Goal: Information Seeking & Learning: Find specific fact

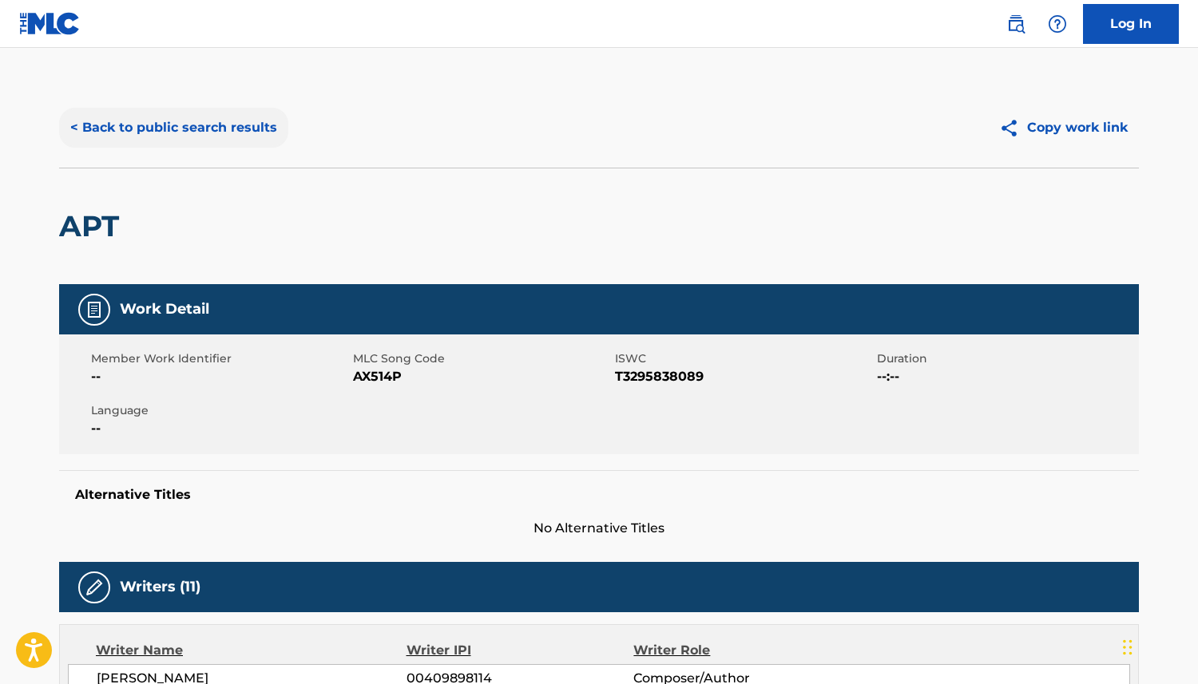
click at [158, 129] on button "< Back to public search results" at bounding box center [173, 128] width 229 height 40
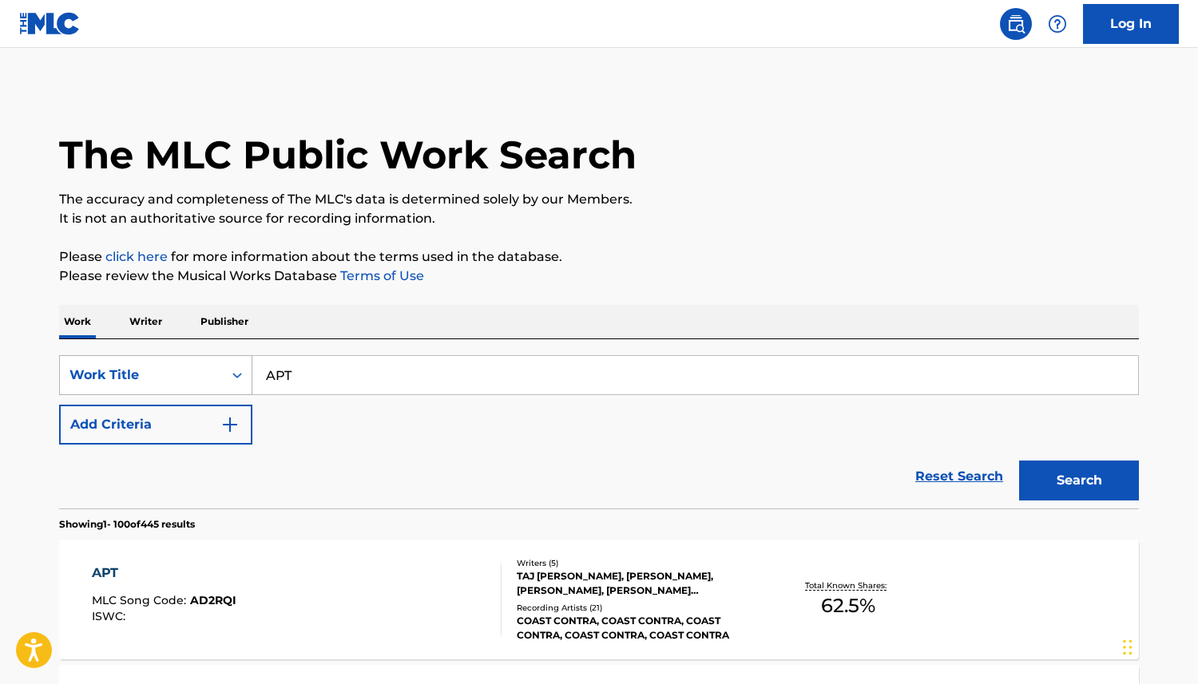
drag, startPoint x: 253, startPoint y: 356, endPoint x: 194, endPoint y: 355, distance: 59.1
click at [194, 355] on div "SearchWithCriteria5dc3cf23-7a1b-4c43-a16d-5eb9e45df41a Work Title APT" at bounding box center [599, 375] width 1080 height 40
paste input "Man's Best Friend"
click at [1079, 486] on button "Search" at bounding box center [1079, 481] width 120 height 40
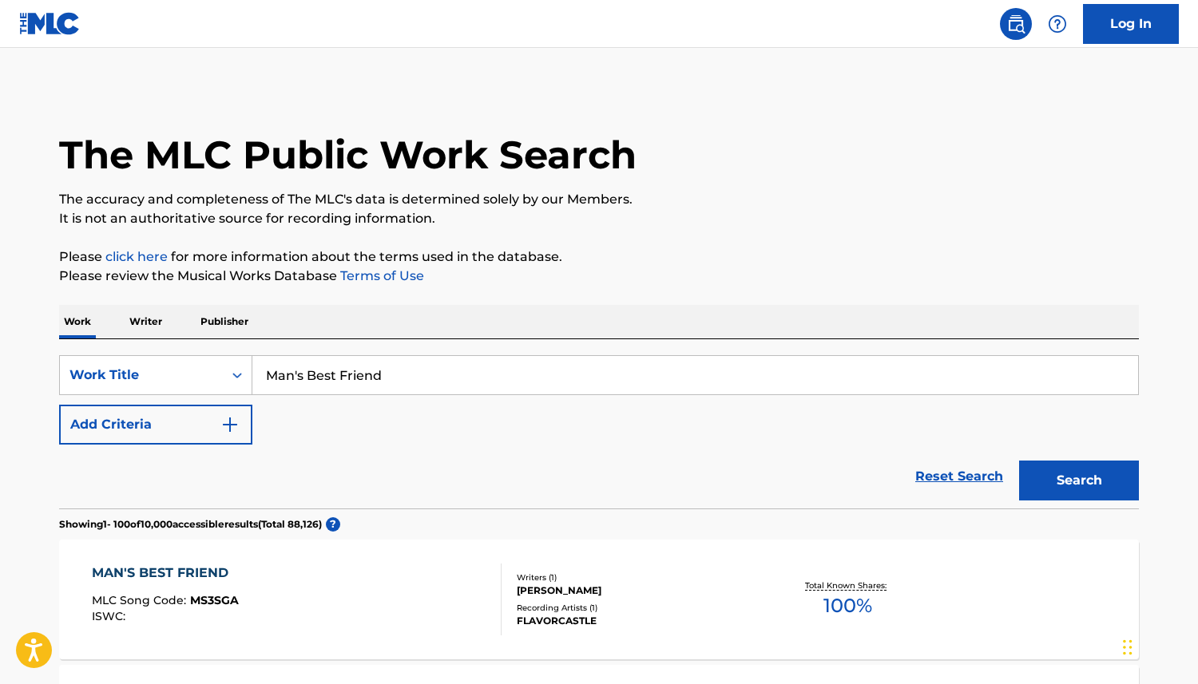
scroll to position [3, 0]
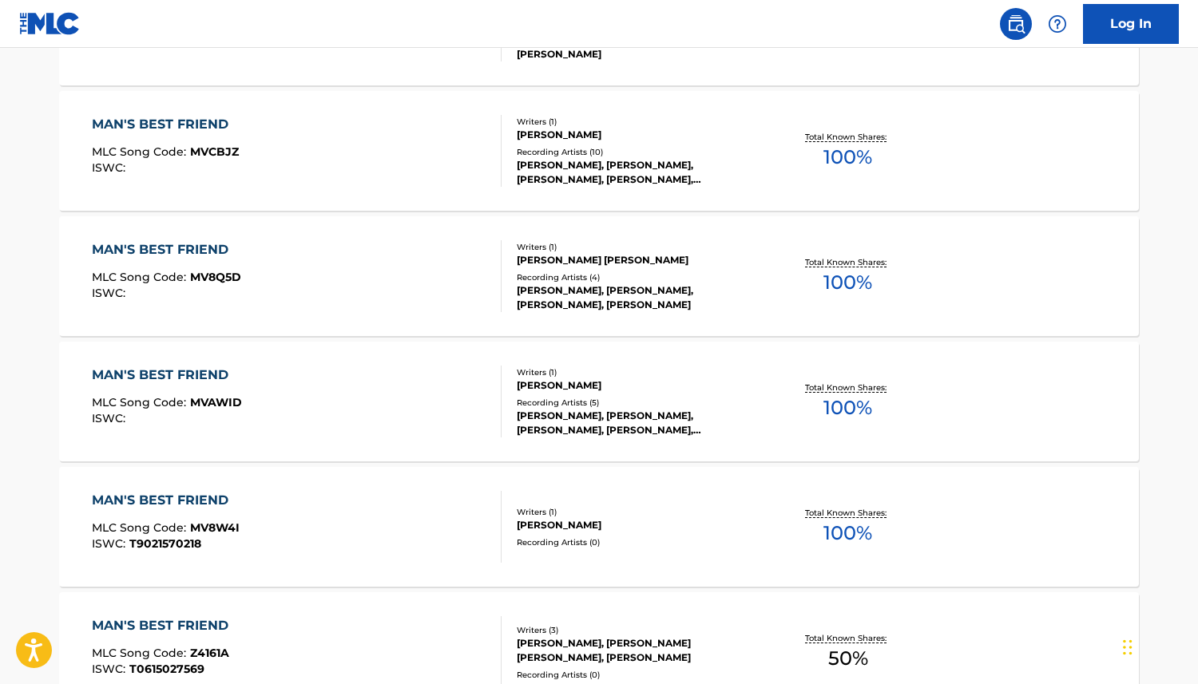
scroll to position [12554, 0]
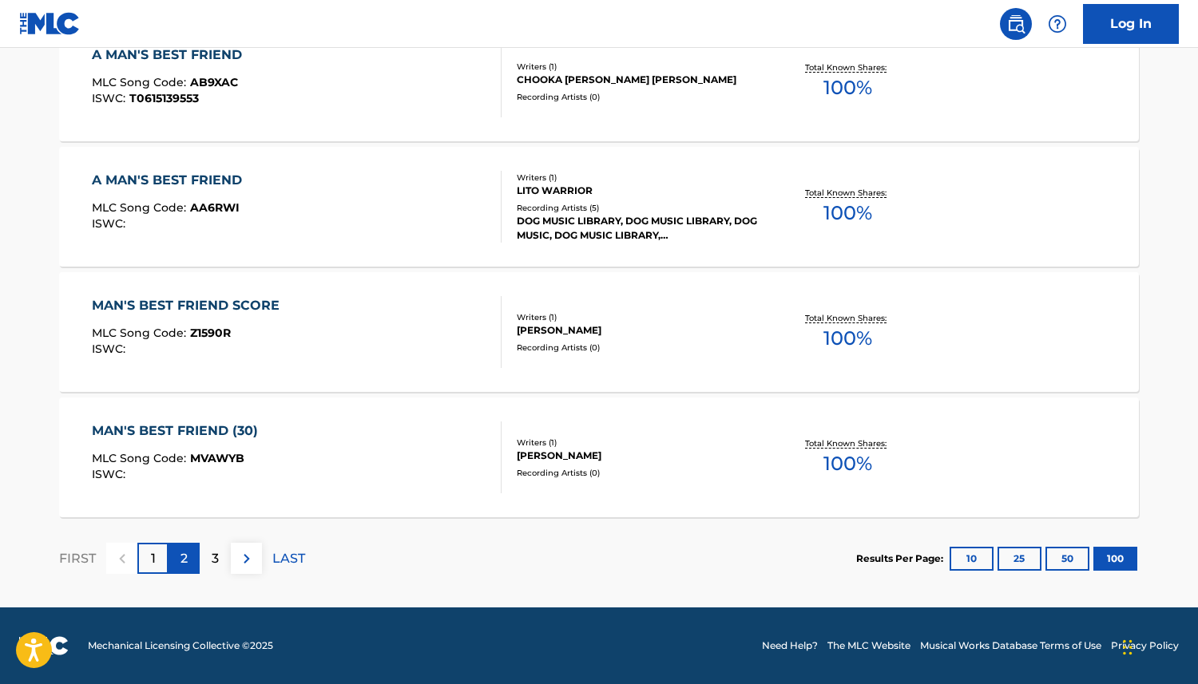
click at [189, 553] on div "2" at bounding box center [183, 558] width 31 height 31
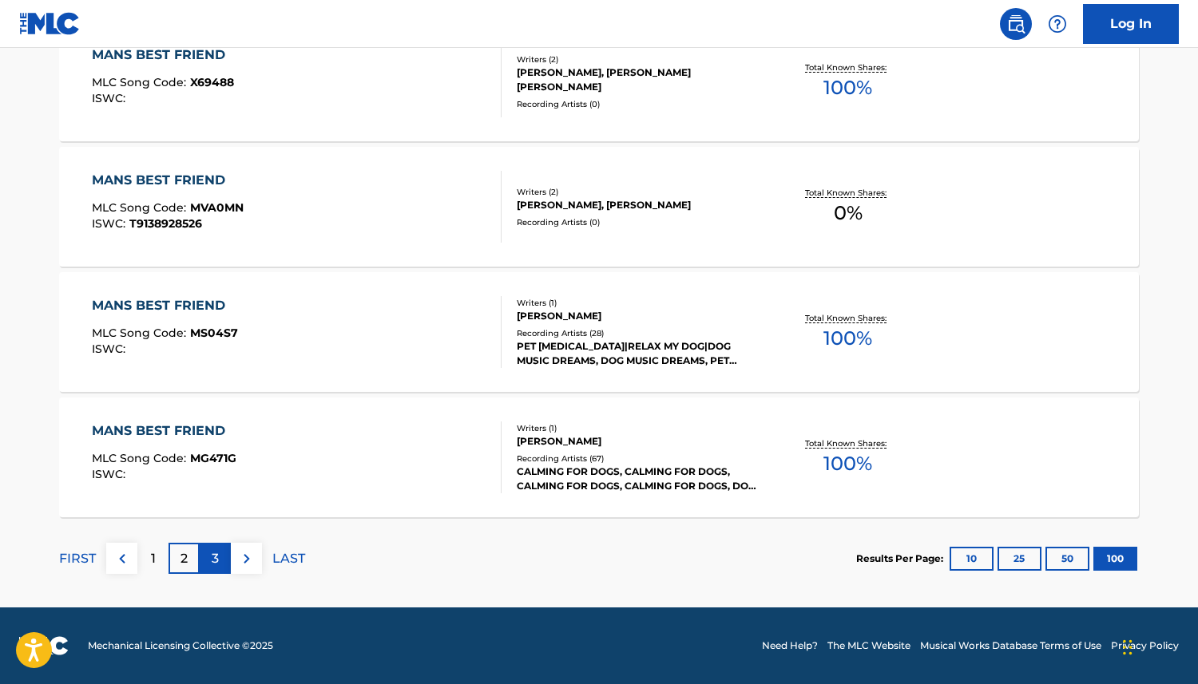
click at [207, 558] on div "3" at bounding box center [215, 558] width 31 height 31
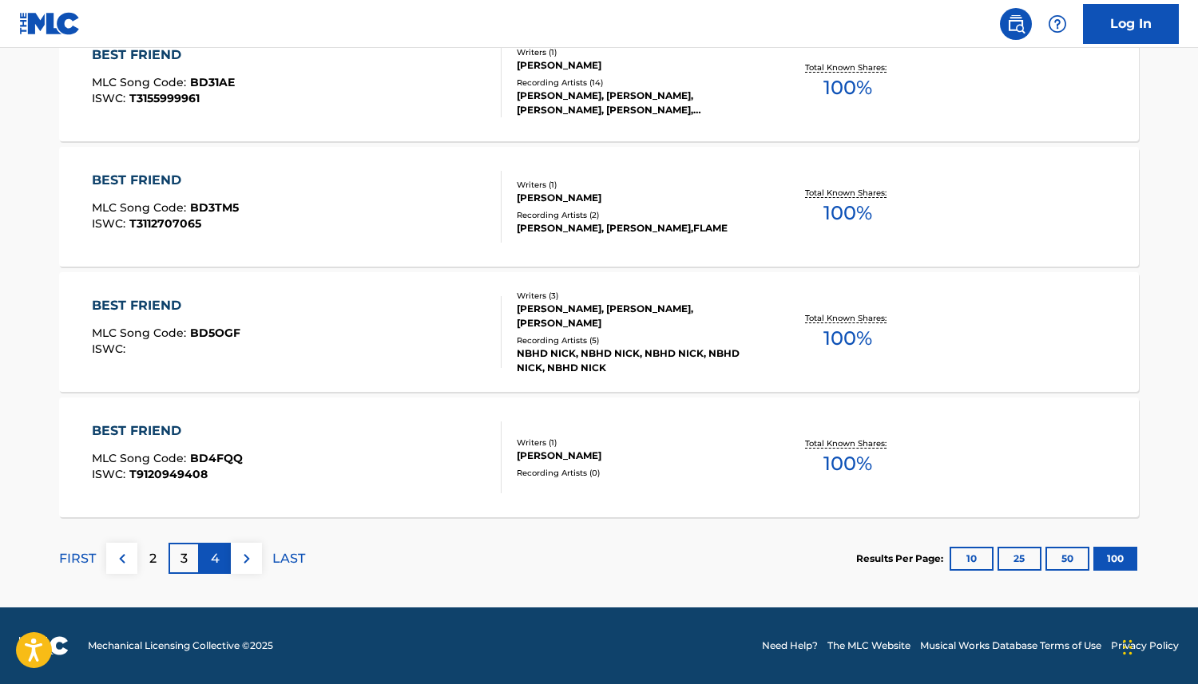
click at [214, 565] on p "4" at bounding box center [215, 558] width 9 height 19
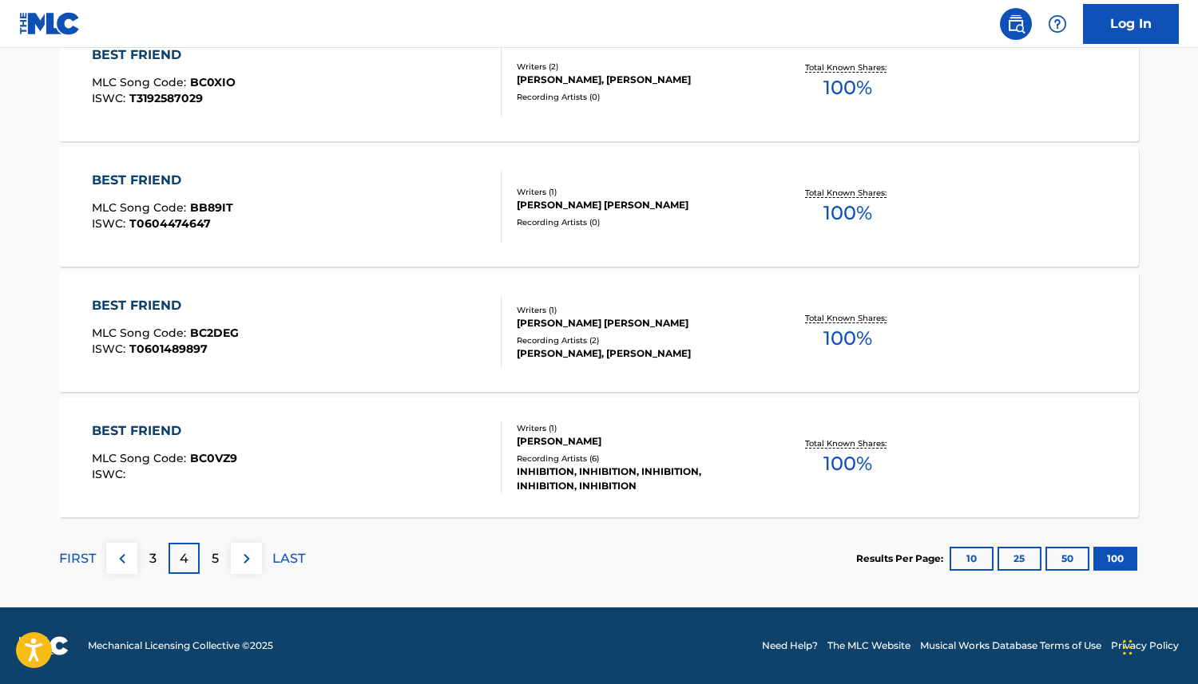
scroll to position [12551, 0]
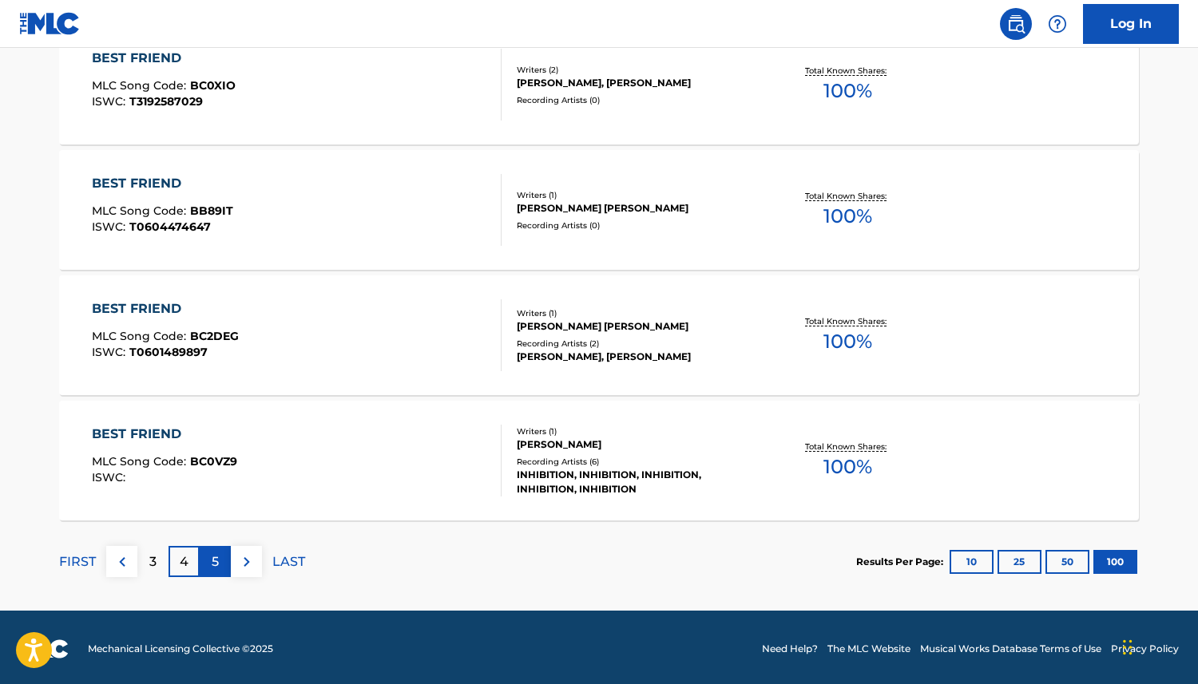
click at [225, 564] on div "5" at bounding box center [215, 561] width 31 height 31
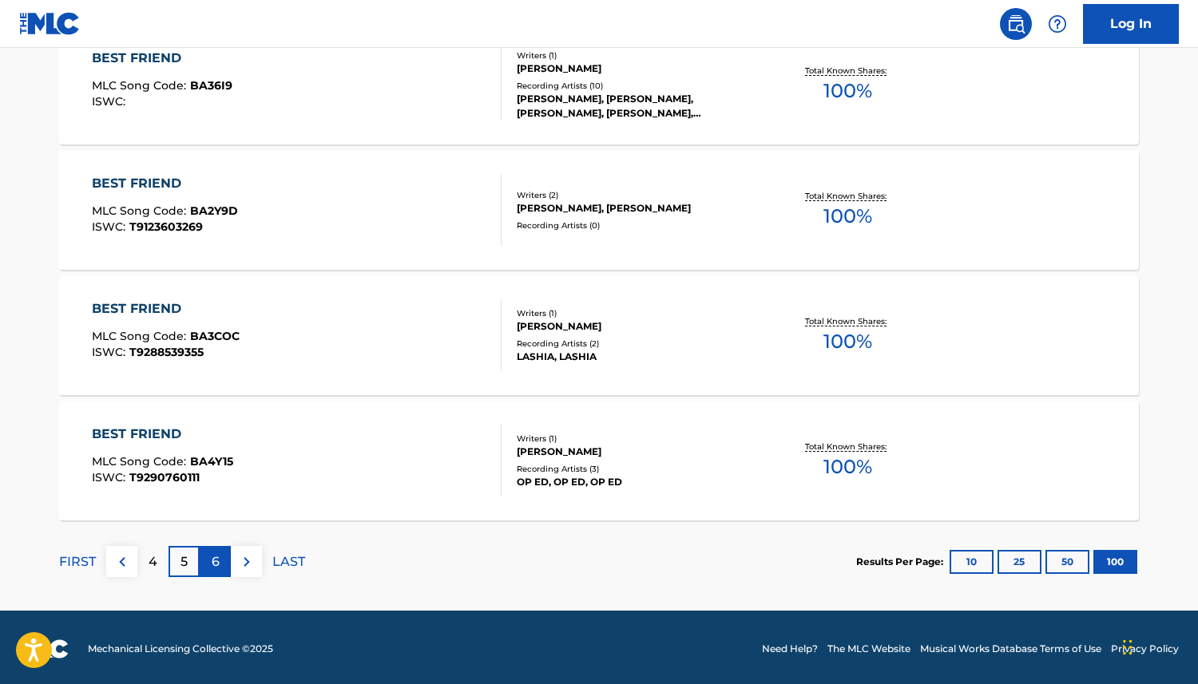
click at [214, 561] on p "6" at bounding box center [216, 562] width 8 height 19
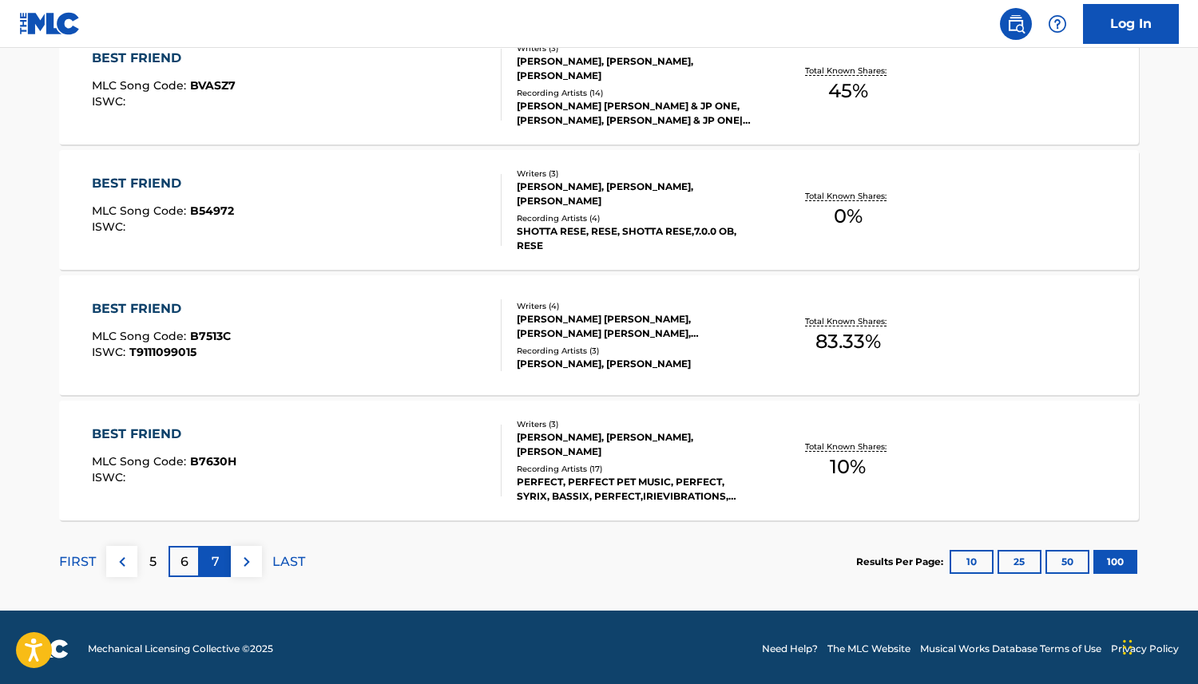
click at [212, 563] on p "7" at bounding box center [216, 562] width 8 height 19
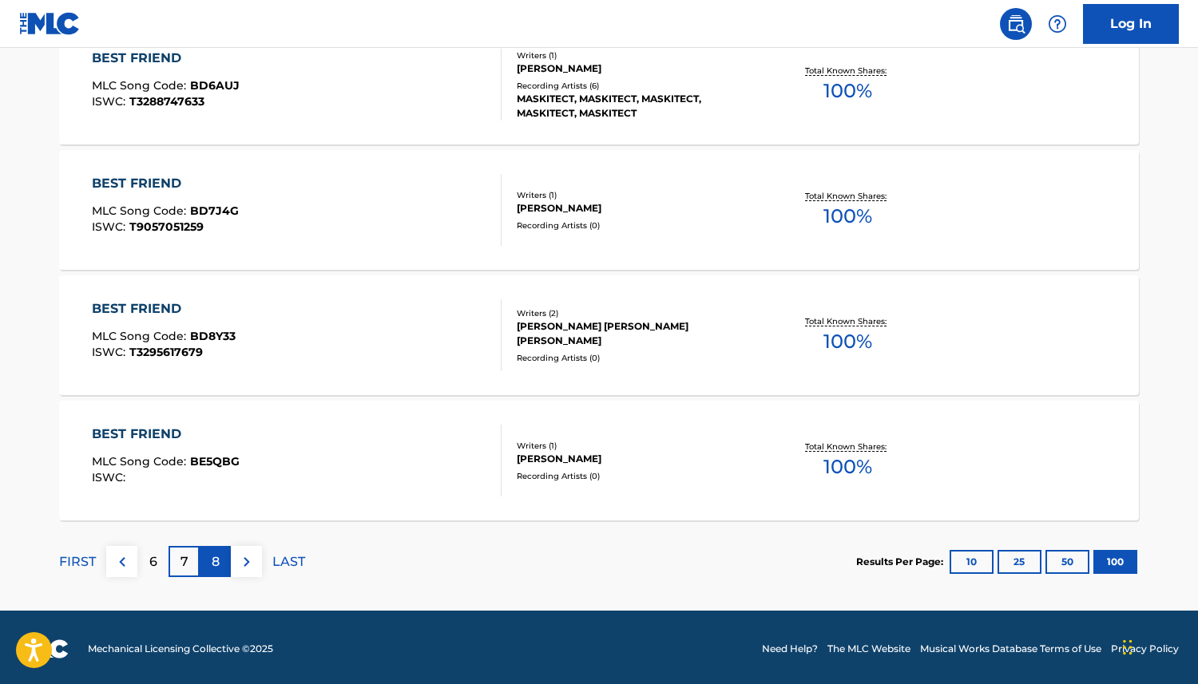
click at [216, 573] on div "8" at bounding box center [215, 561] width 31 height 31
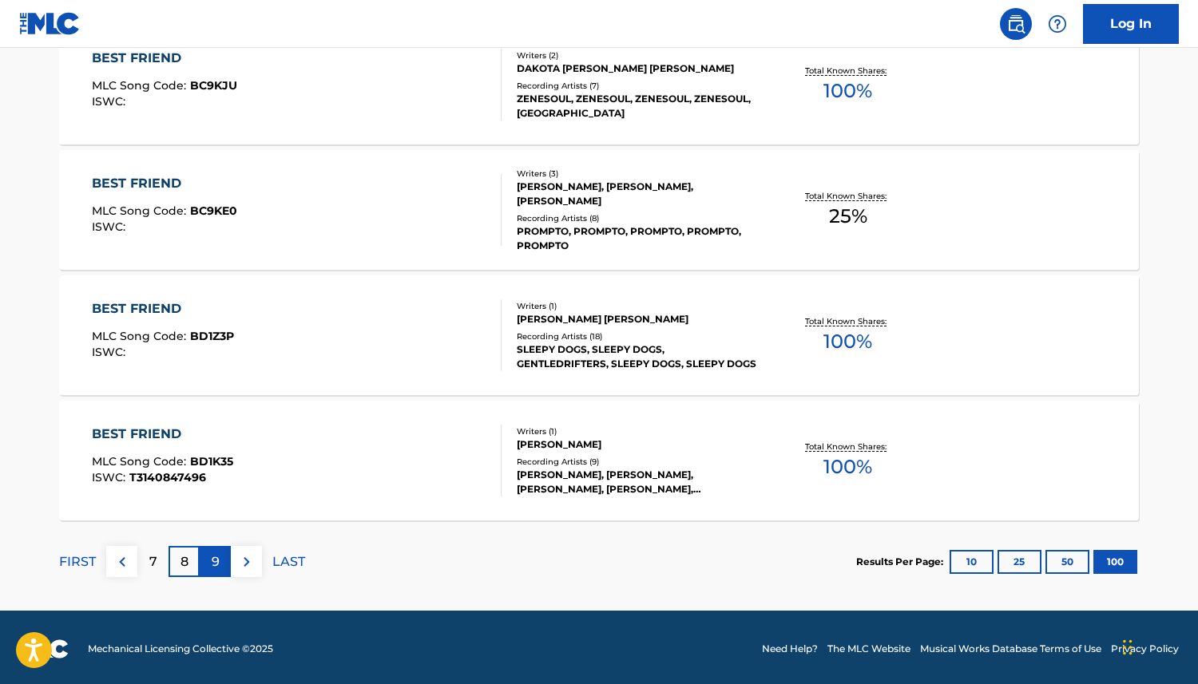
click at [219, 565] on div "9" at bounding box center [215, 561] width 31 height 31
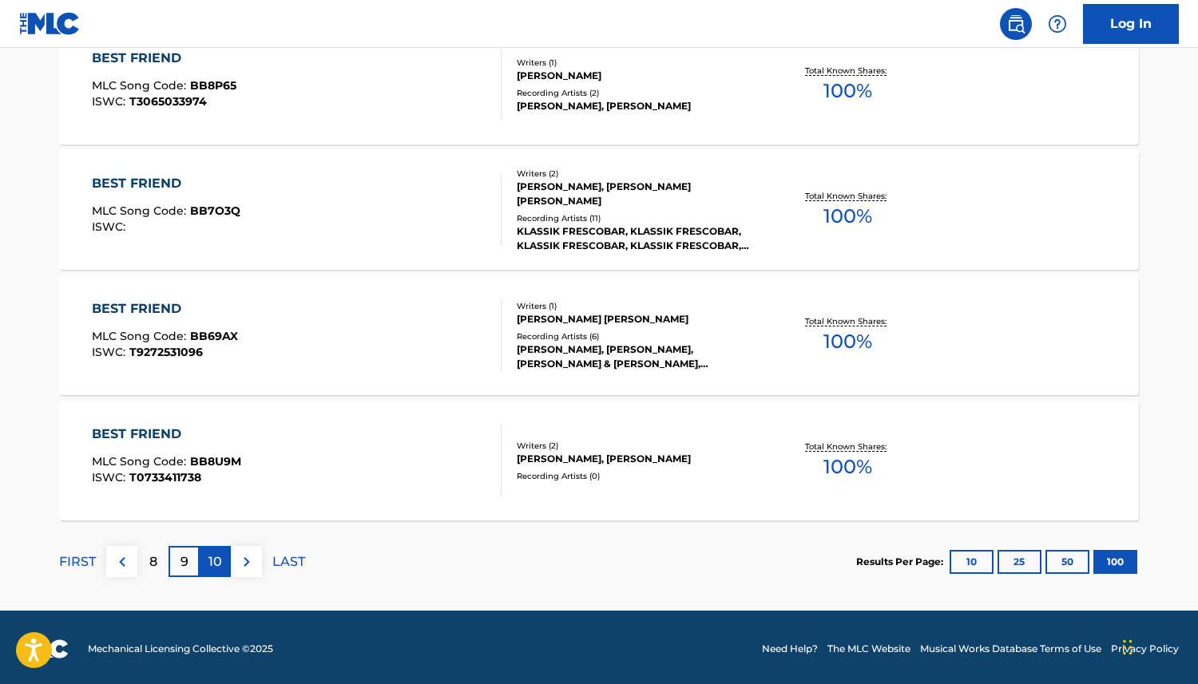
click at [225, 563] on div "10" at bounding box center [215, 561] width 31 height 31
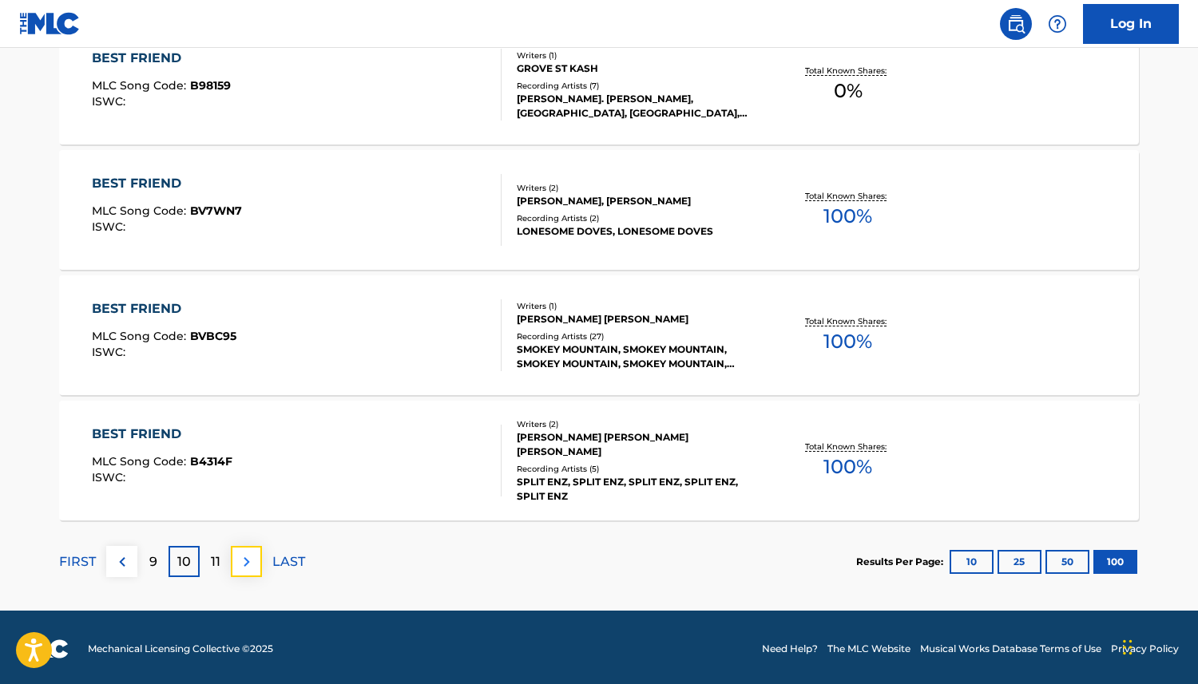
click at [249, 566] on img at bounding box center [246, 562] width 19 height 19
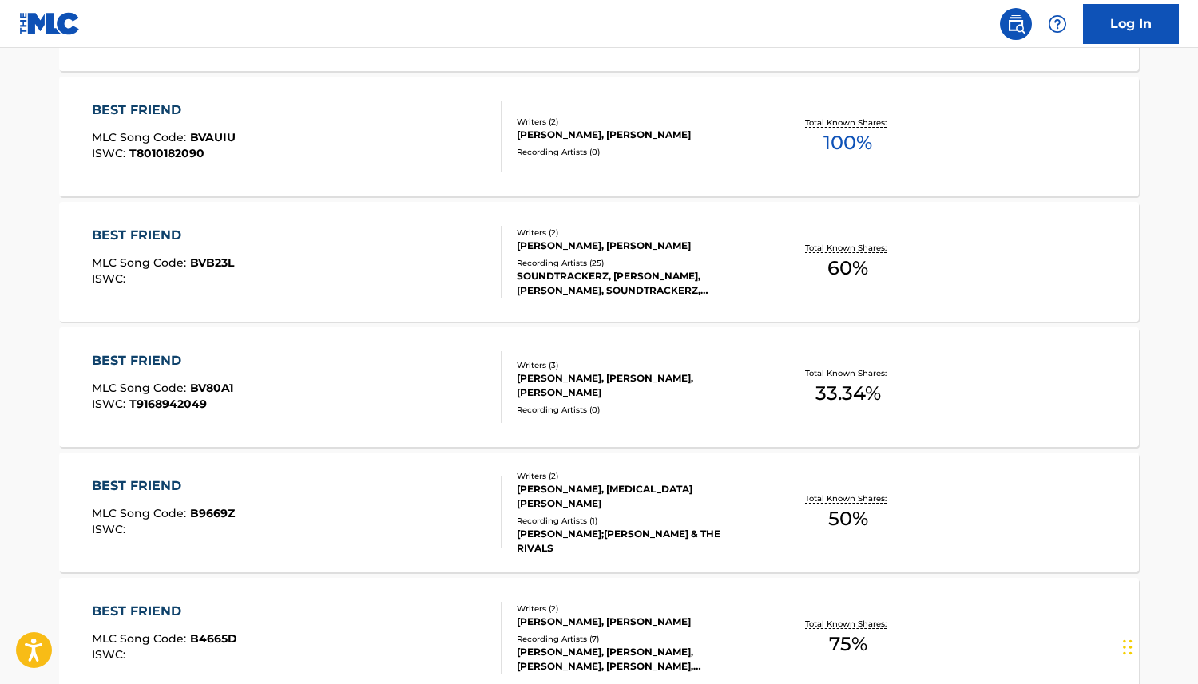
scroll to position [0, 0]
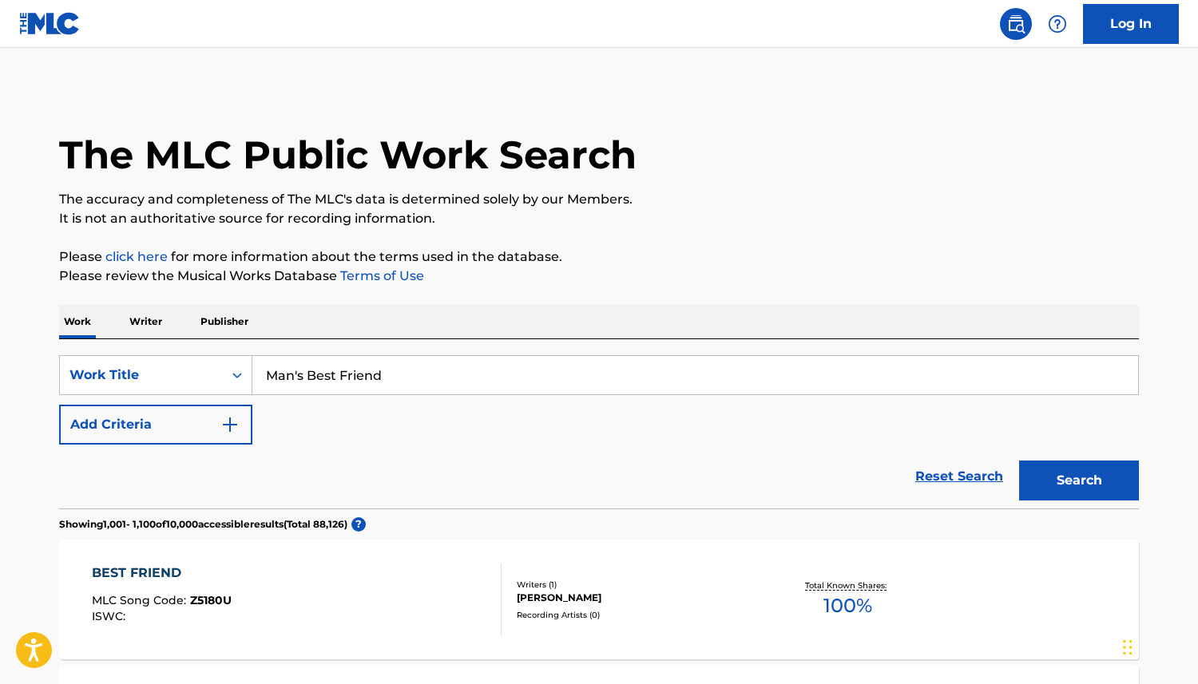
click at [444, 379] on input "Man's Best Friend" at bounding box center [695, 375] width 886 height 38
click at [270, 374] on input "Man's Best Friend"" at bounding box center [695, 375] width 886 height 38
click at [1052, 477] on button "Search" at bounding box center [1079, 481] width 120 height 40
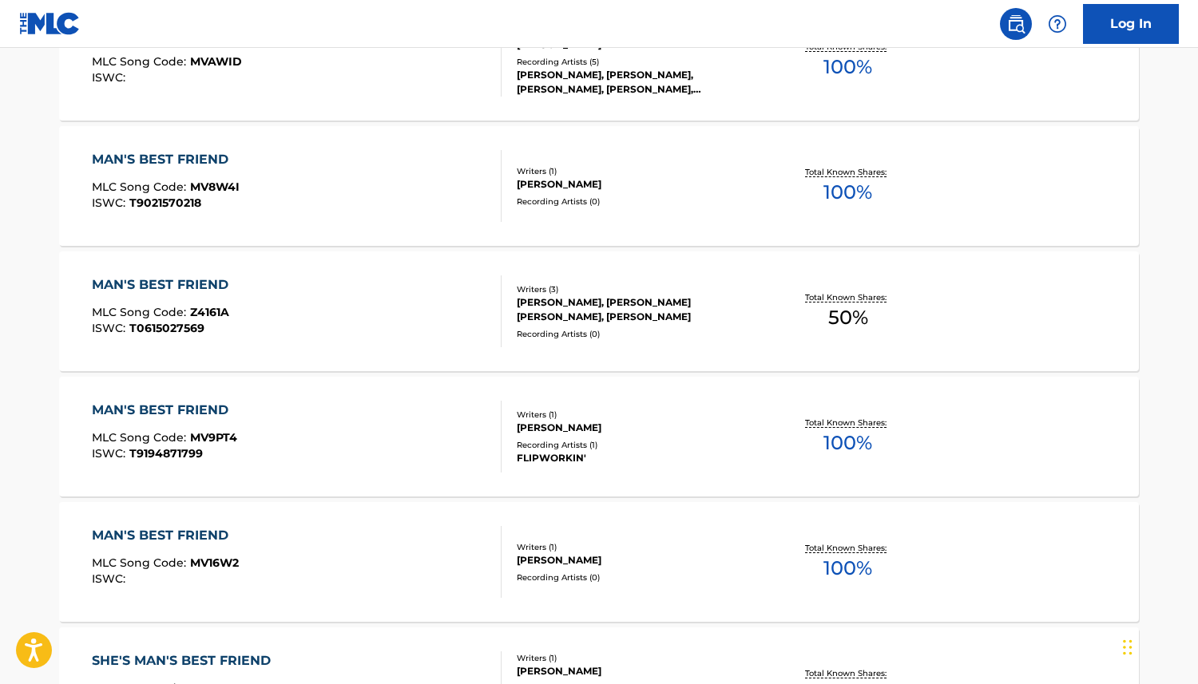
scroll to position [12554, 0]
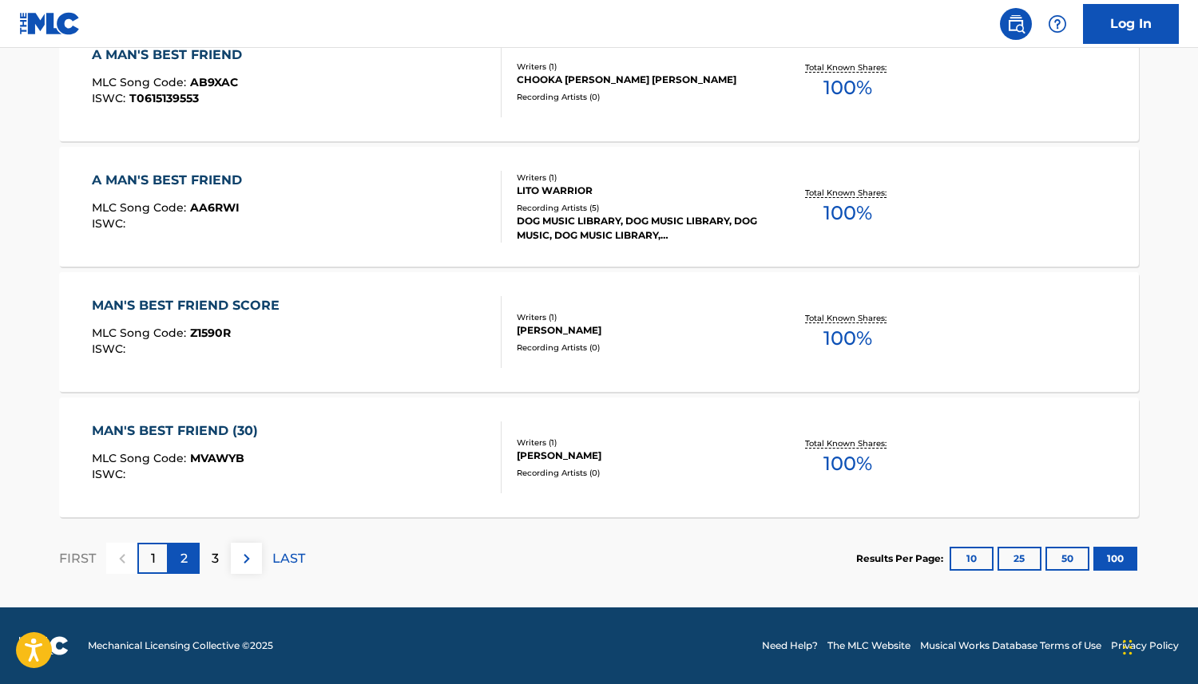
click at [184, 564] on p "2" at bounding box center [183, 558] width 7 height 19
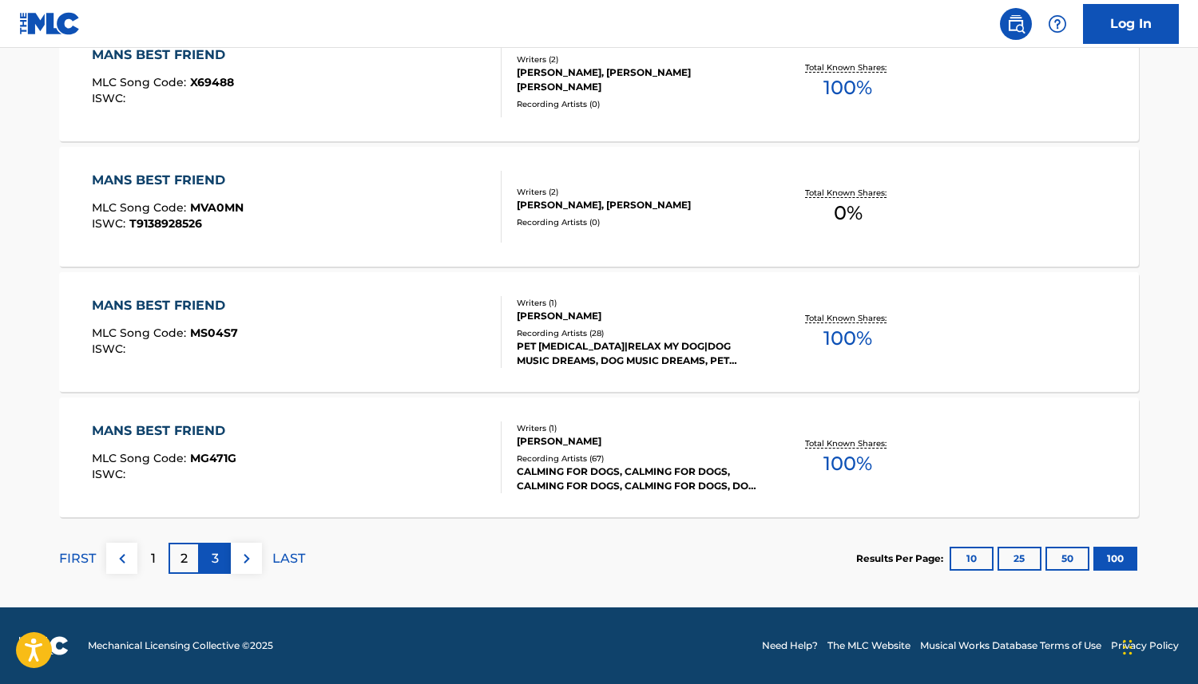
click at [209, 560] on div "3" at bounding box center [215, 558] width 31 height 31
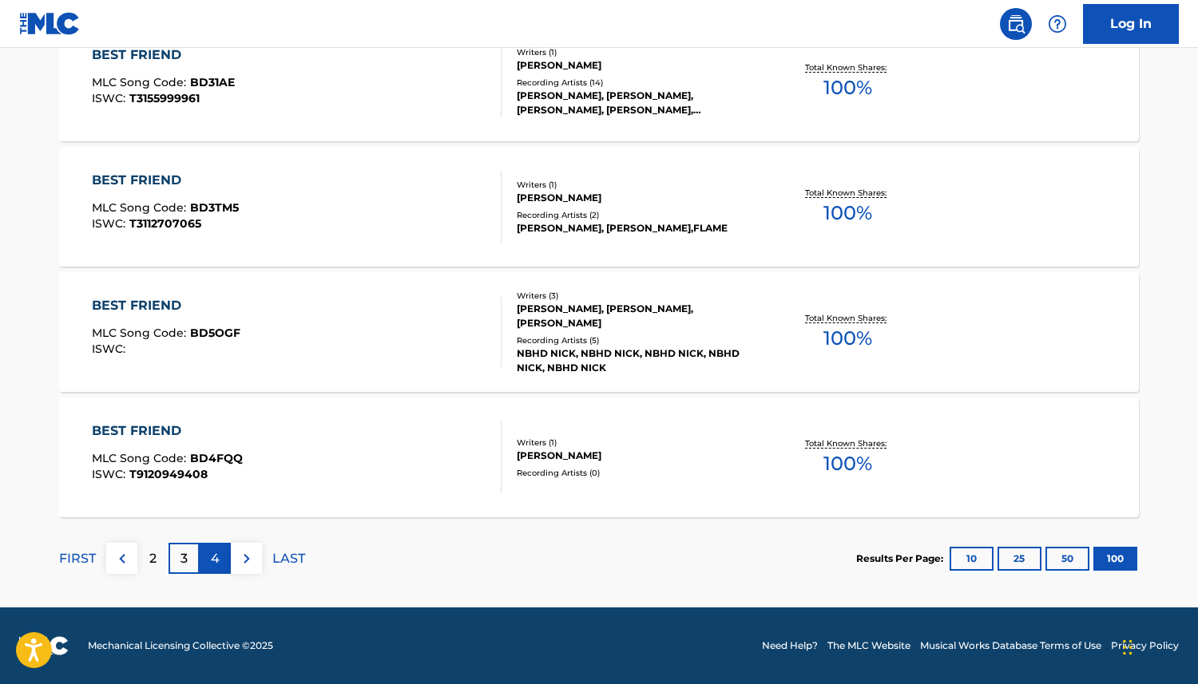
click at [215, 564] on p "4" at bounding box center [215, 558] width 9 height 19
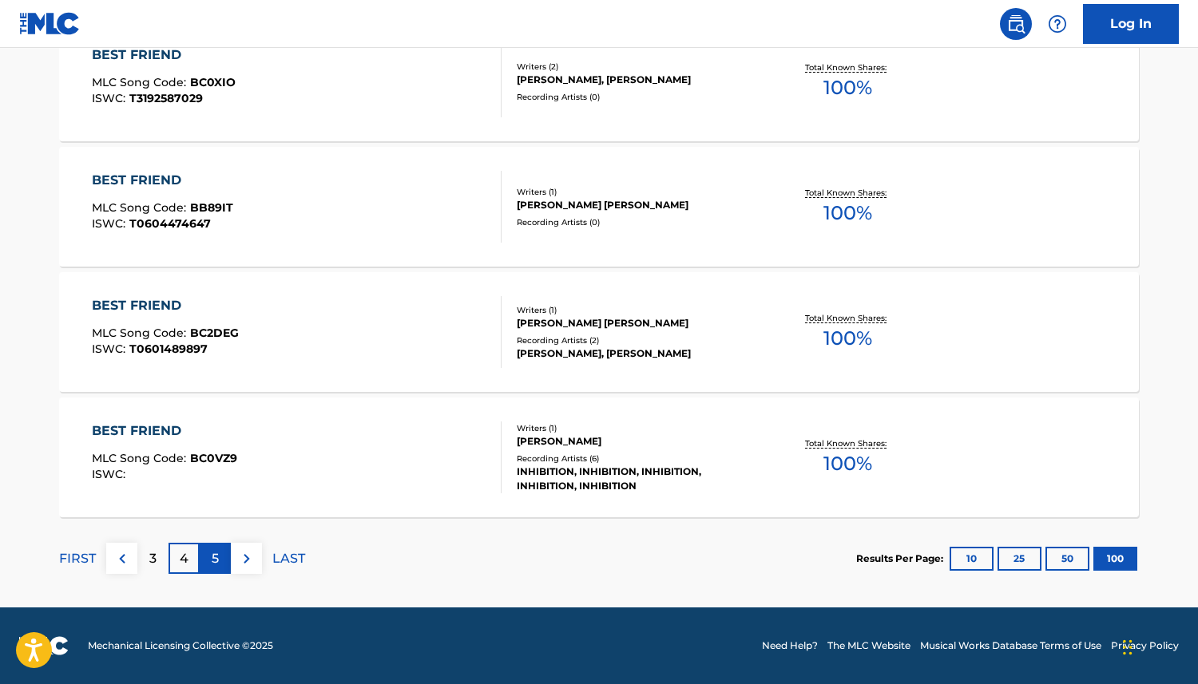
click at [212, 561] on p "5" at bounding box center [215, 558] width 7 height 19
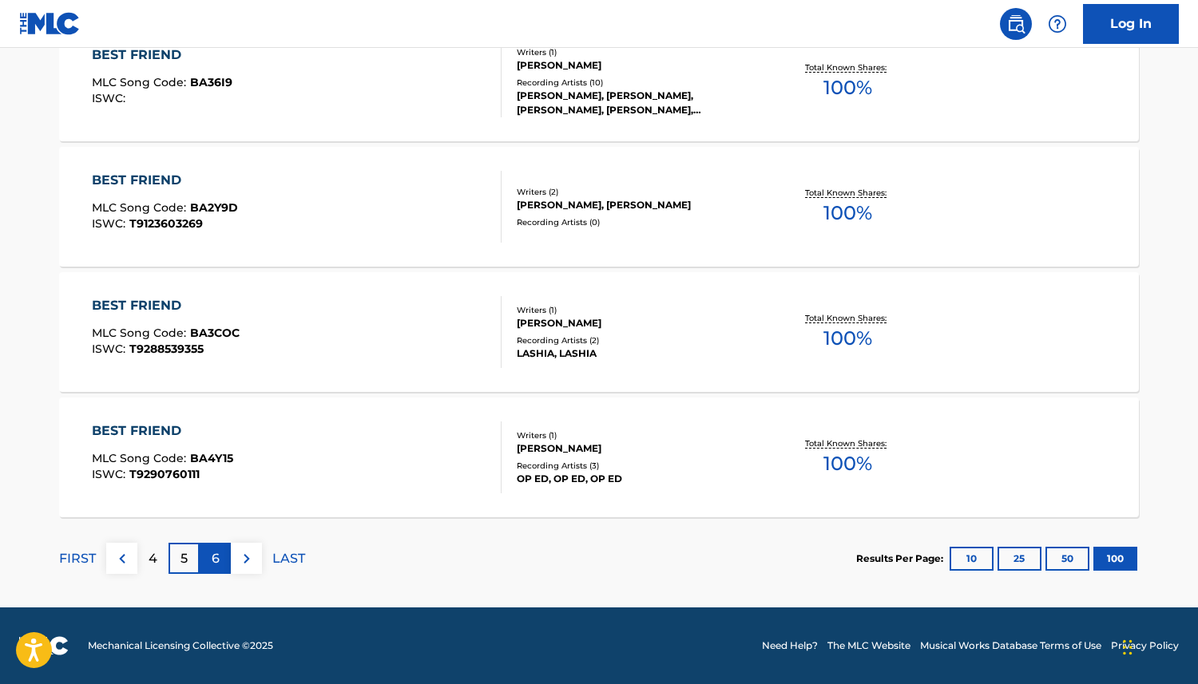
click at [215, 559] on p "6" at bounding box center [216, 558] width 8 height 19
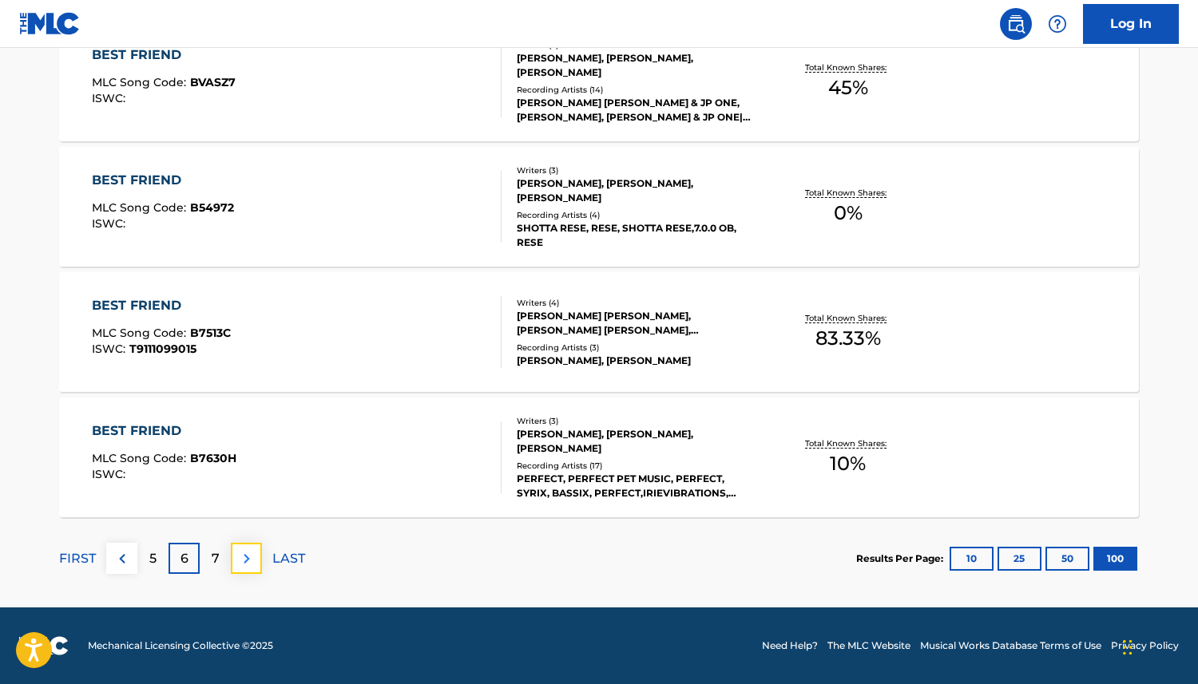
click at [256, 558] on button at bounding box center [246, 558] width 31 height 31
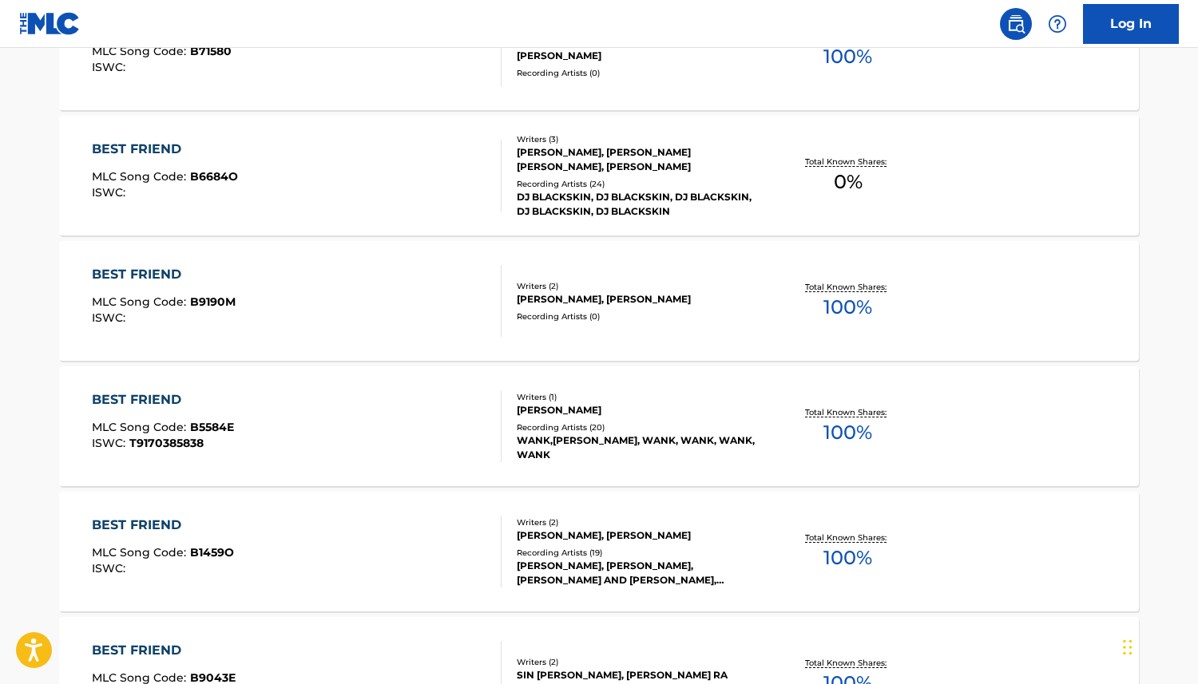
scroll to position [0, 0]
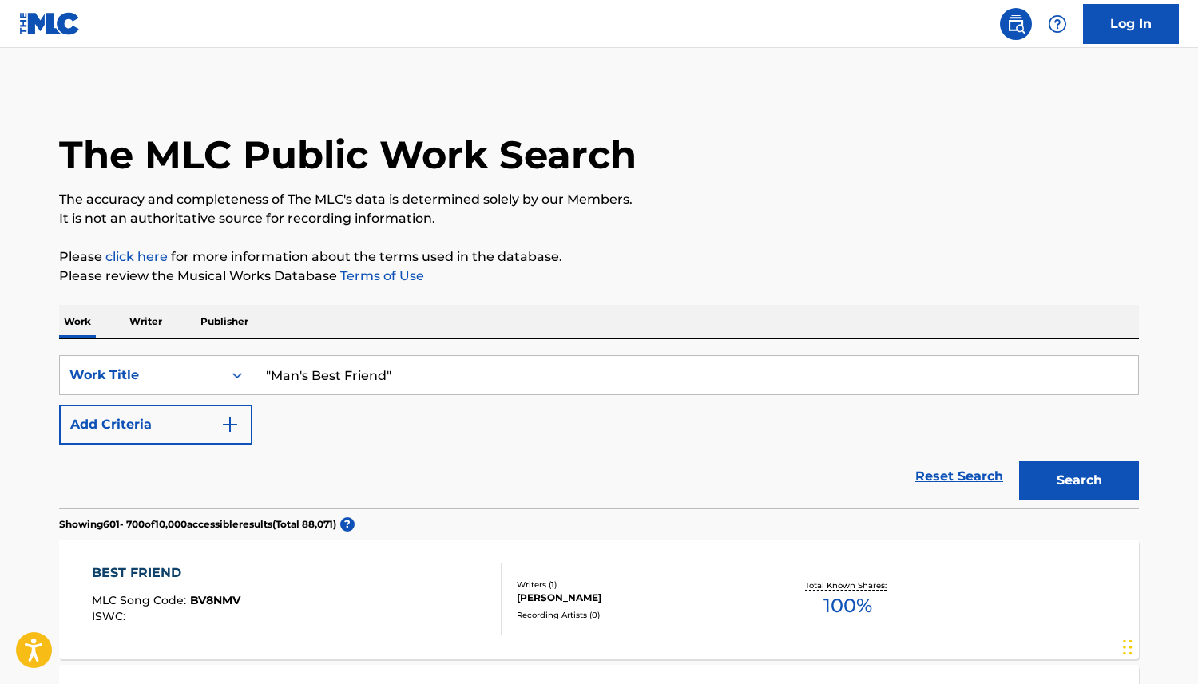
click at [303, 377] on input ""Man's Best Friend"" at bounding box center [695, 375] width 886 height 38
type input ""Man s Best Friend""
click at [1054, 477] on button "Search" at bounding box center [1079, 481] width 120 height 40
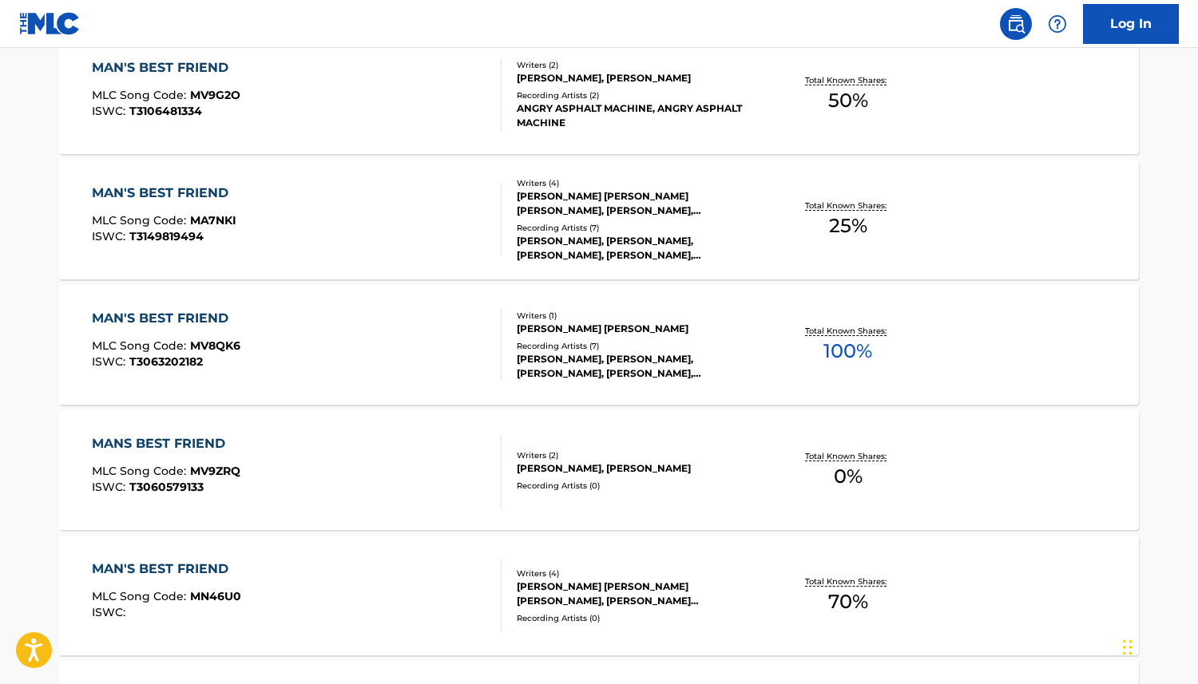
scroll to position [12554, 0]
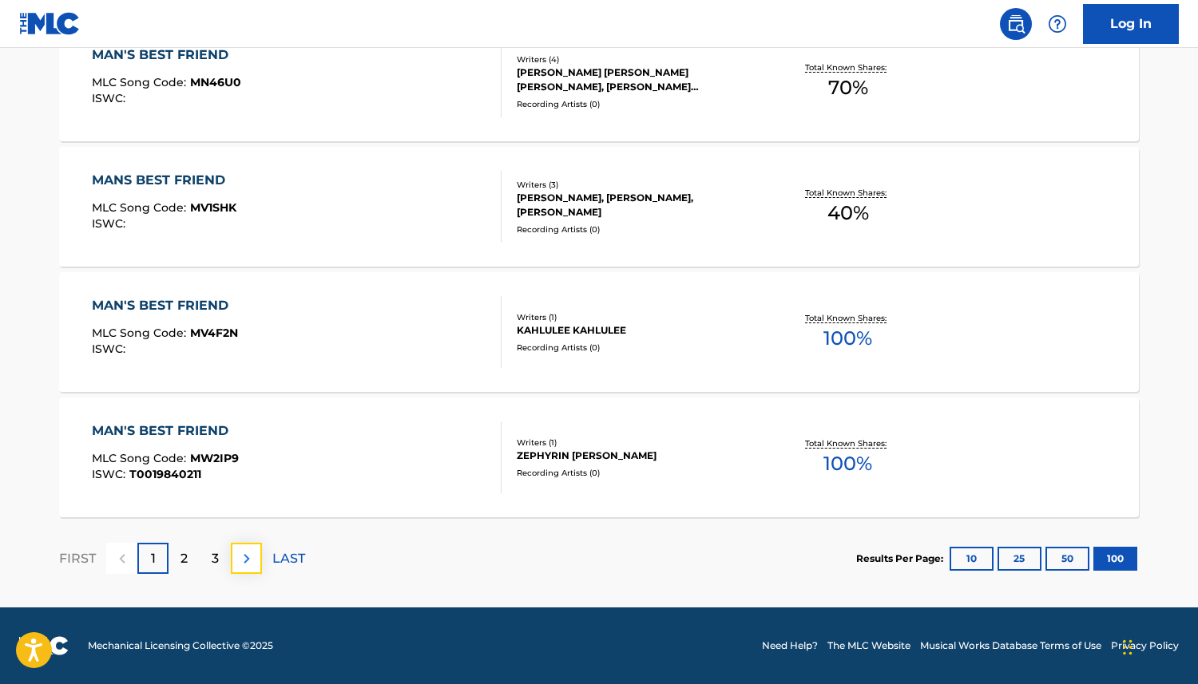
click at [256, 558] on button at bounding box center [246, 558] width 31 height 31
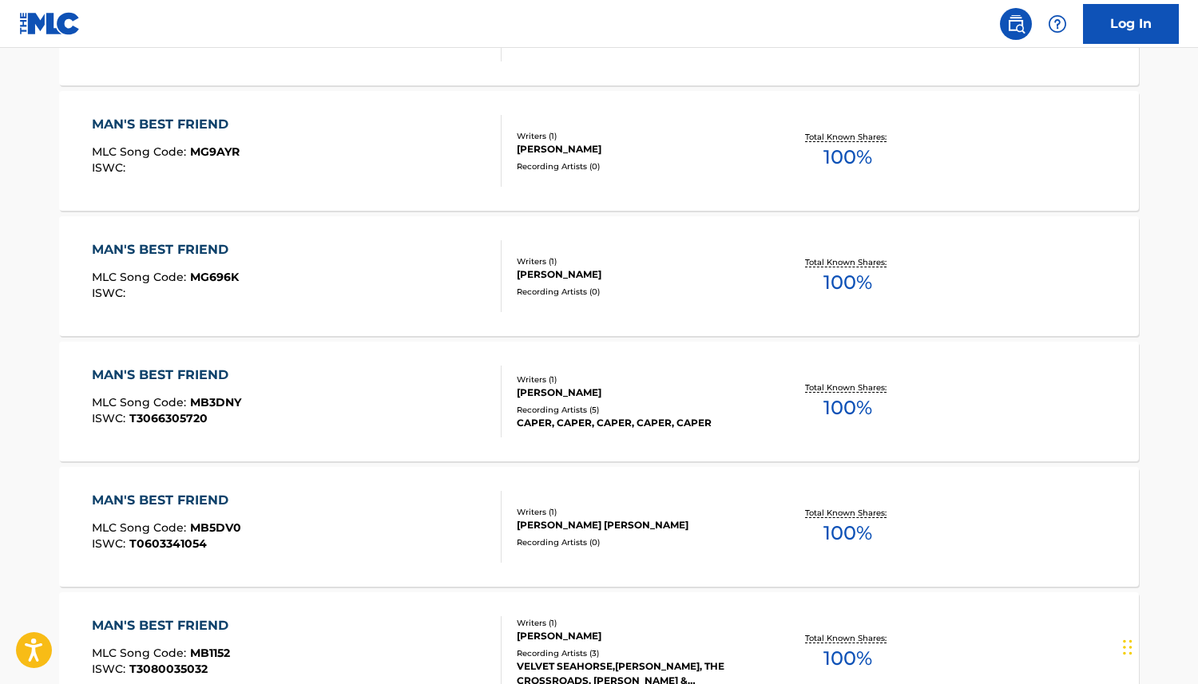
scroll to position [0, 0]
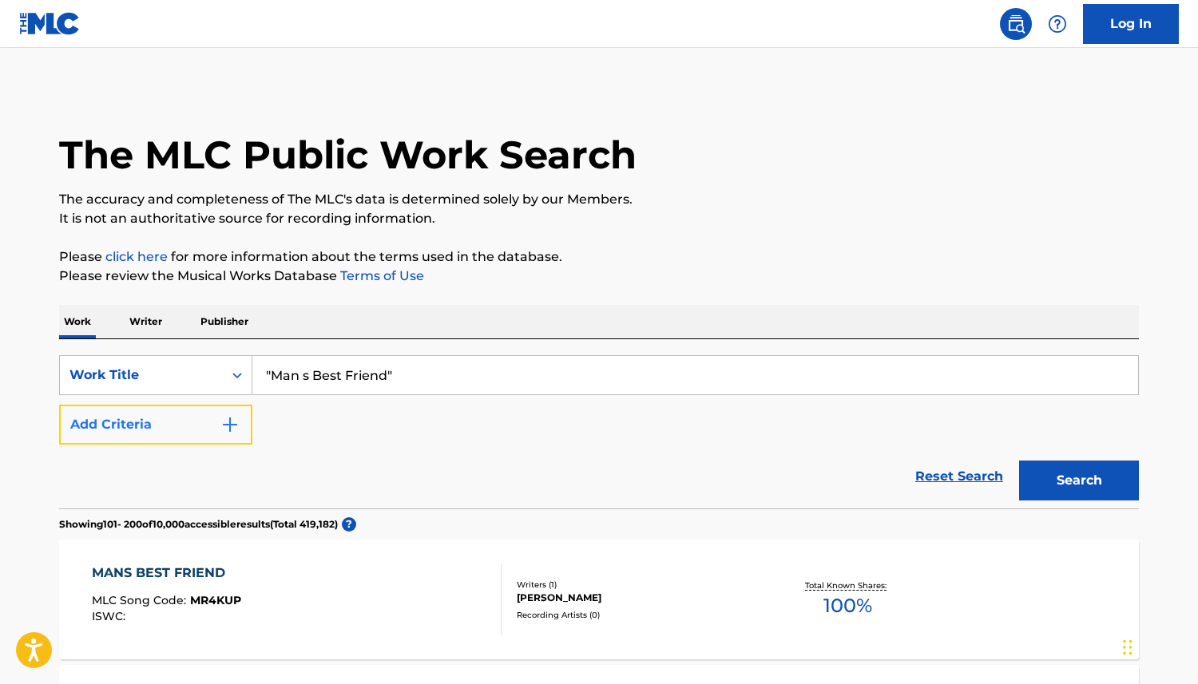
click at [158, 431] on button "Add Criteria" at bounding box center [155, 425] width 193 height 40
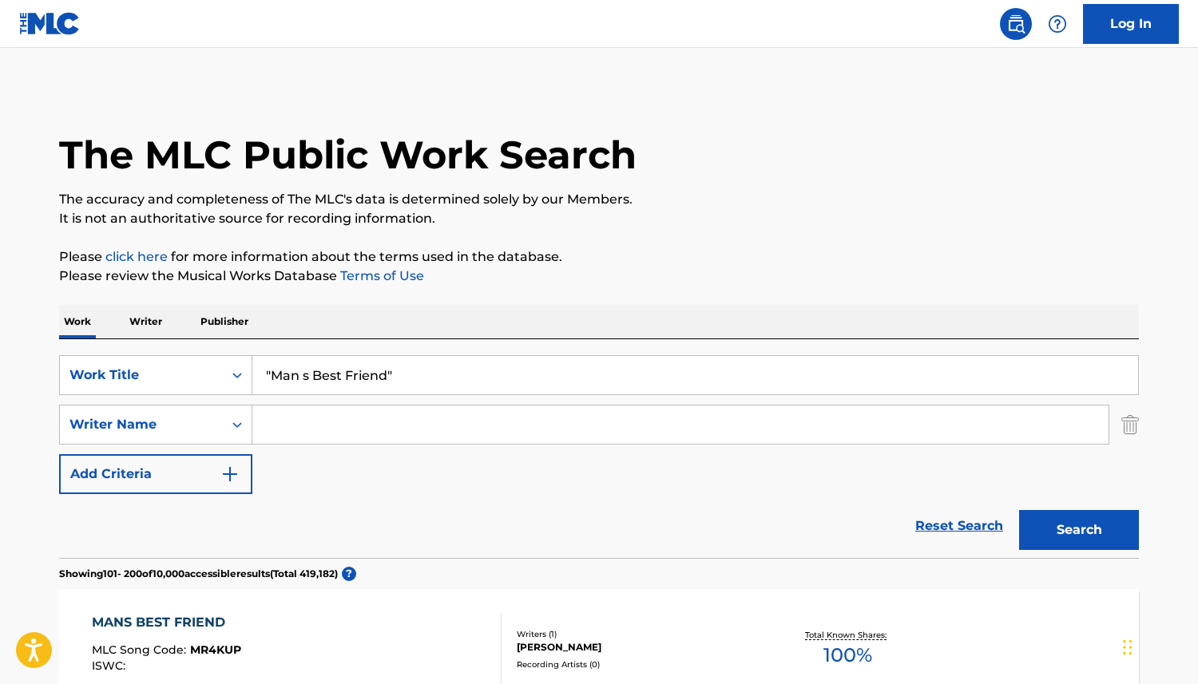
click at [327, 429] on input "Search Form" at bounding box center [680, 425] width 856 height 38
type input "[PERSON_NAME]"
click at [1062, 529] on button "Search" at bounding box center [1079, 530] width 120 height 40
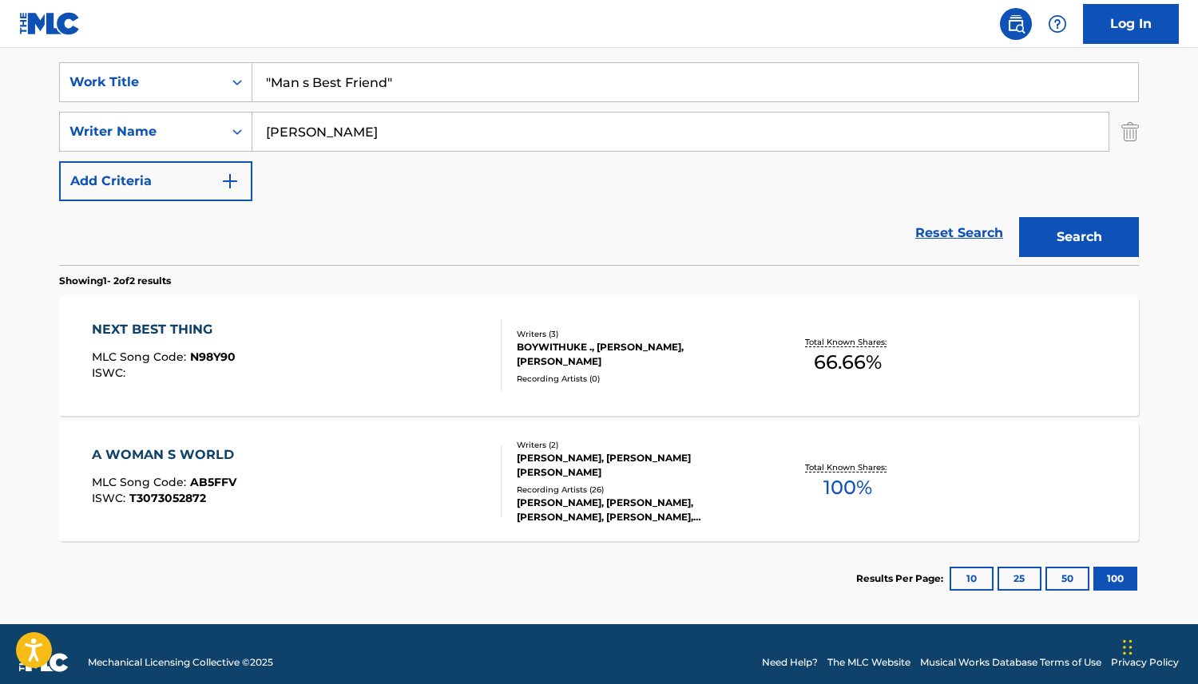
scroll to position [310, 0]
